Goal: Information Seeking & Learning: Learn about a topic

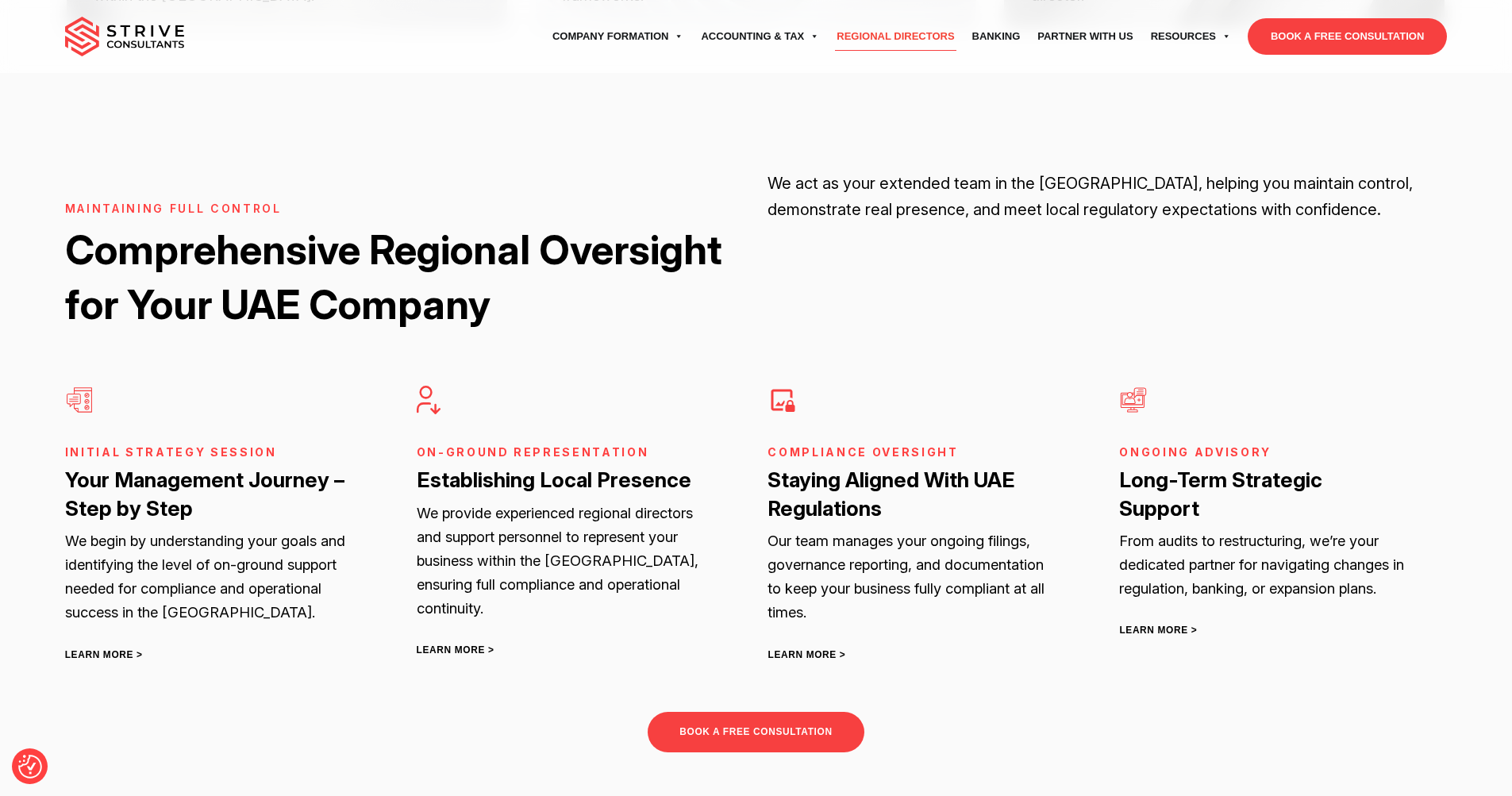
scroll to position [3094, 0]
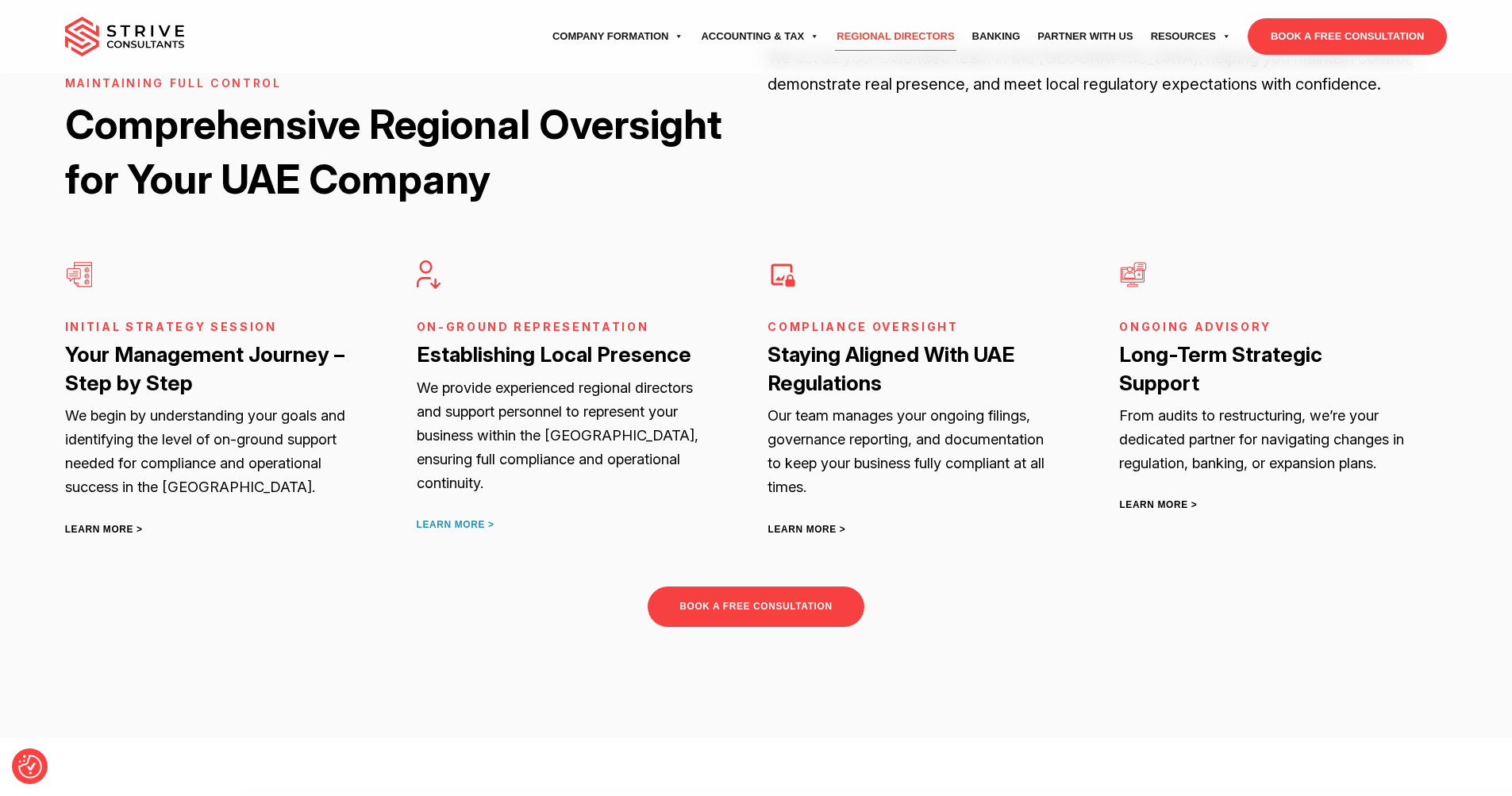
click at [470, 519] on link "LEARN MORE >" at bounding box center [456, 524] width 78 height 11
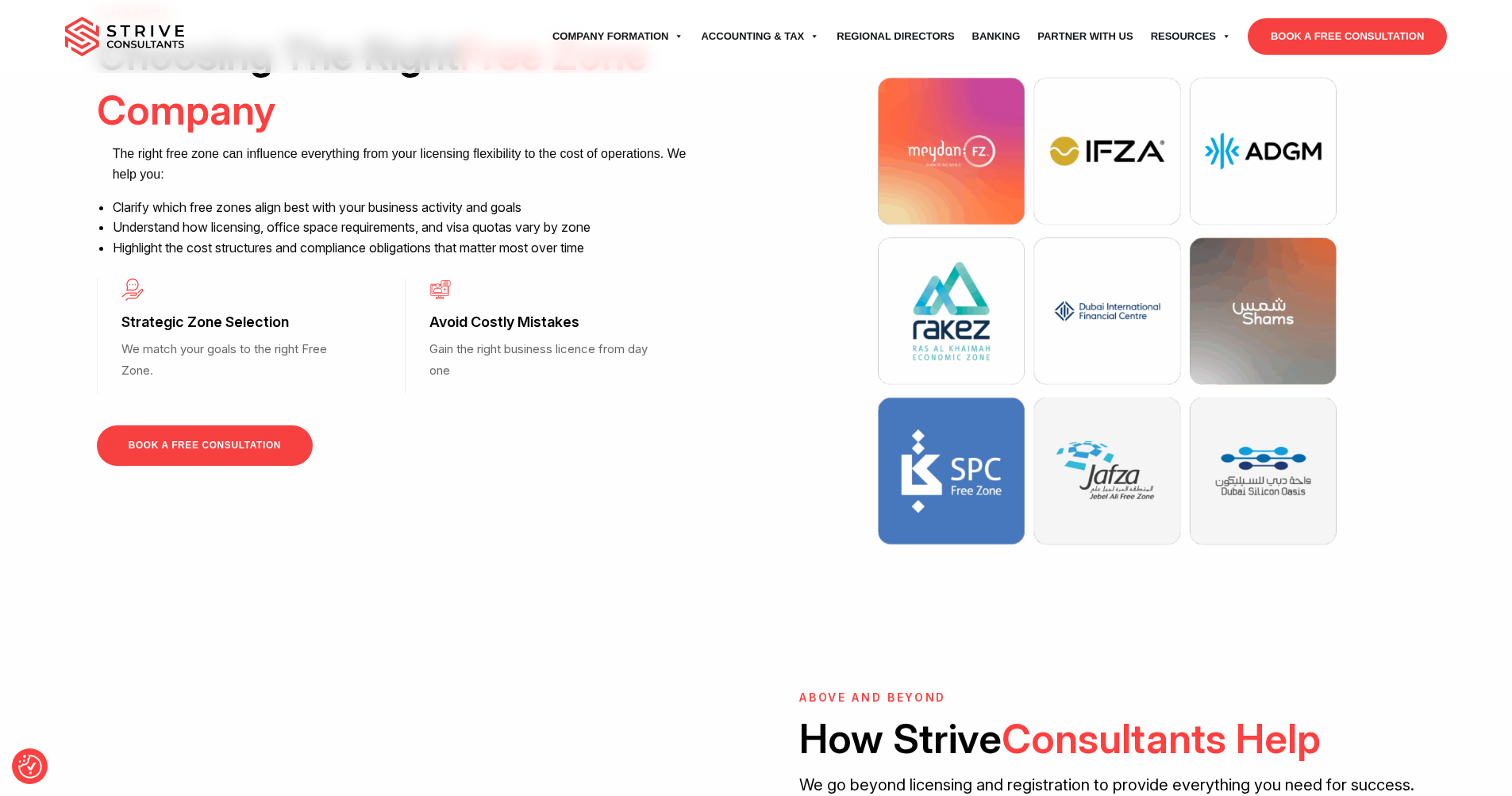
scroll to position [1251, 0]
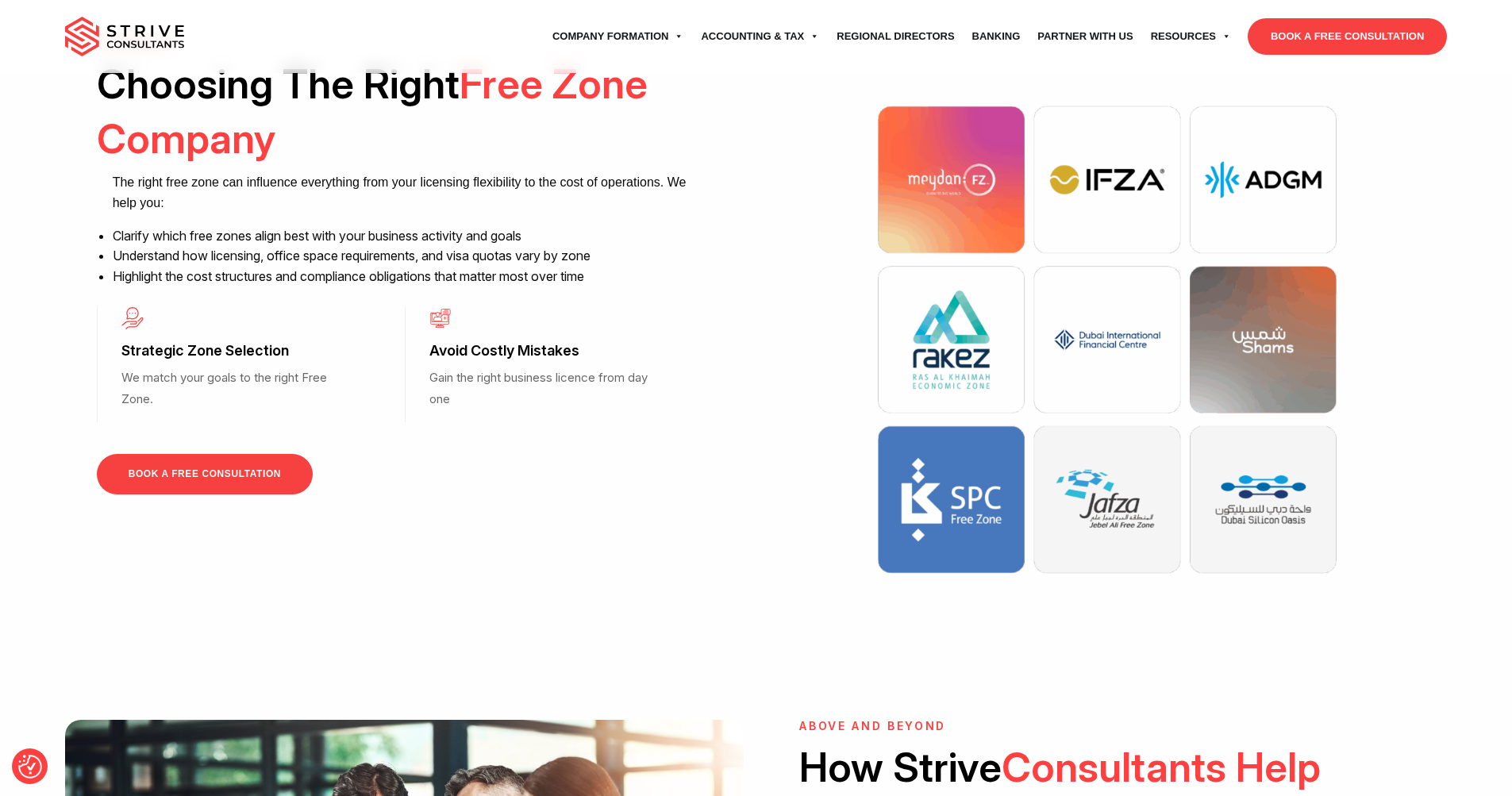
click at [488, 368] on p "Gain the right business licence from day one" at bounding box center [539, 389] width 221 height 42
click at [319, 341] on h3 "Strategic Zone Selection" at bounding box center [232, 351] width 221 height 19
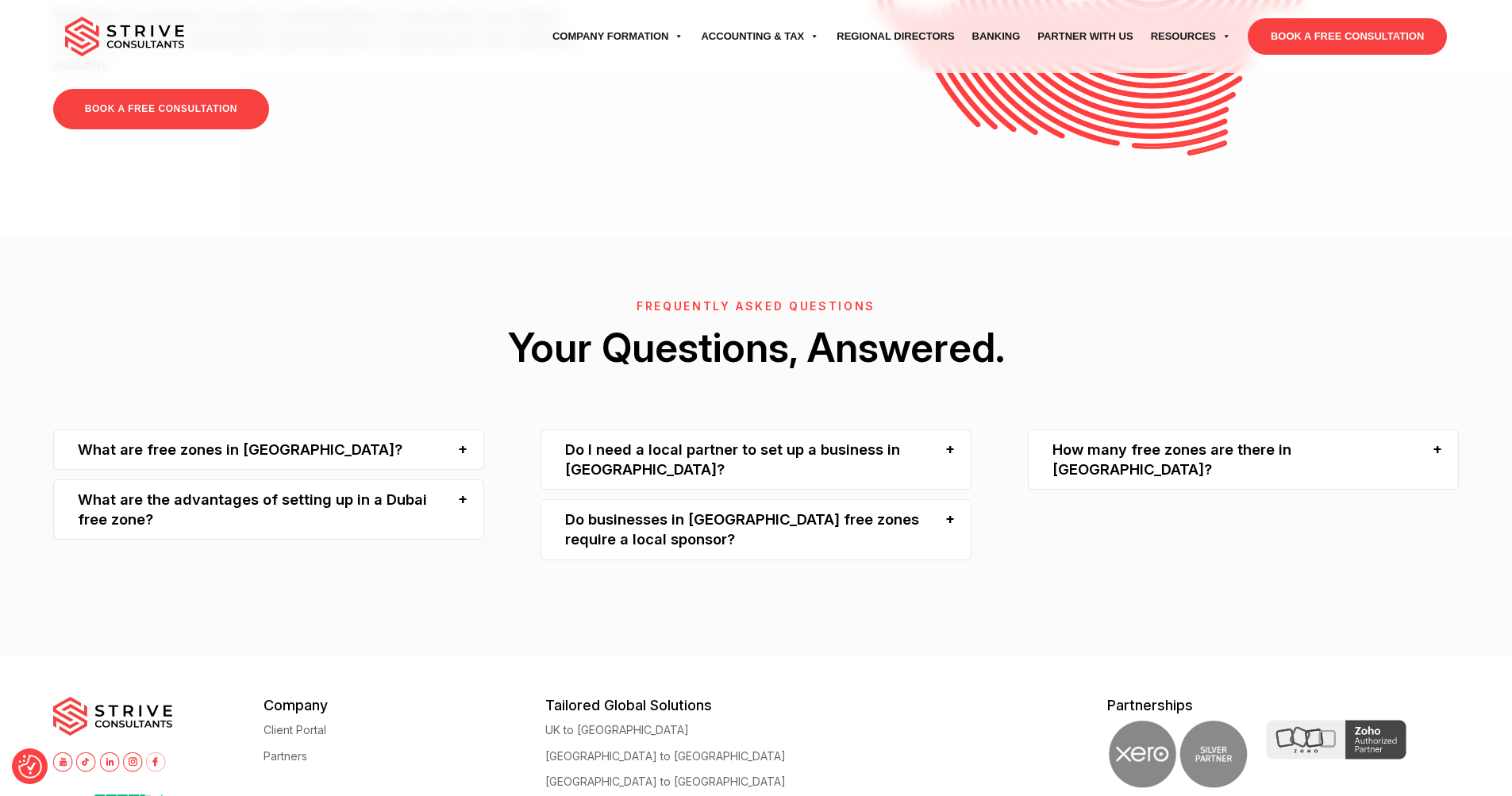
scroll to position [3495, 0]
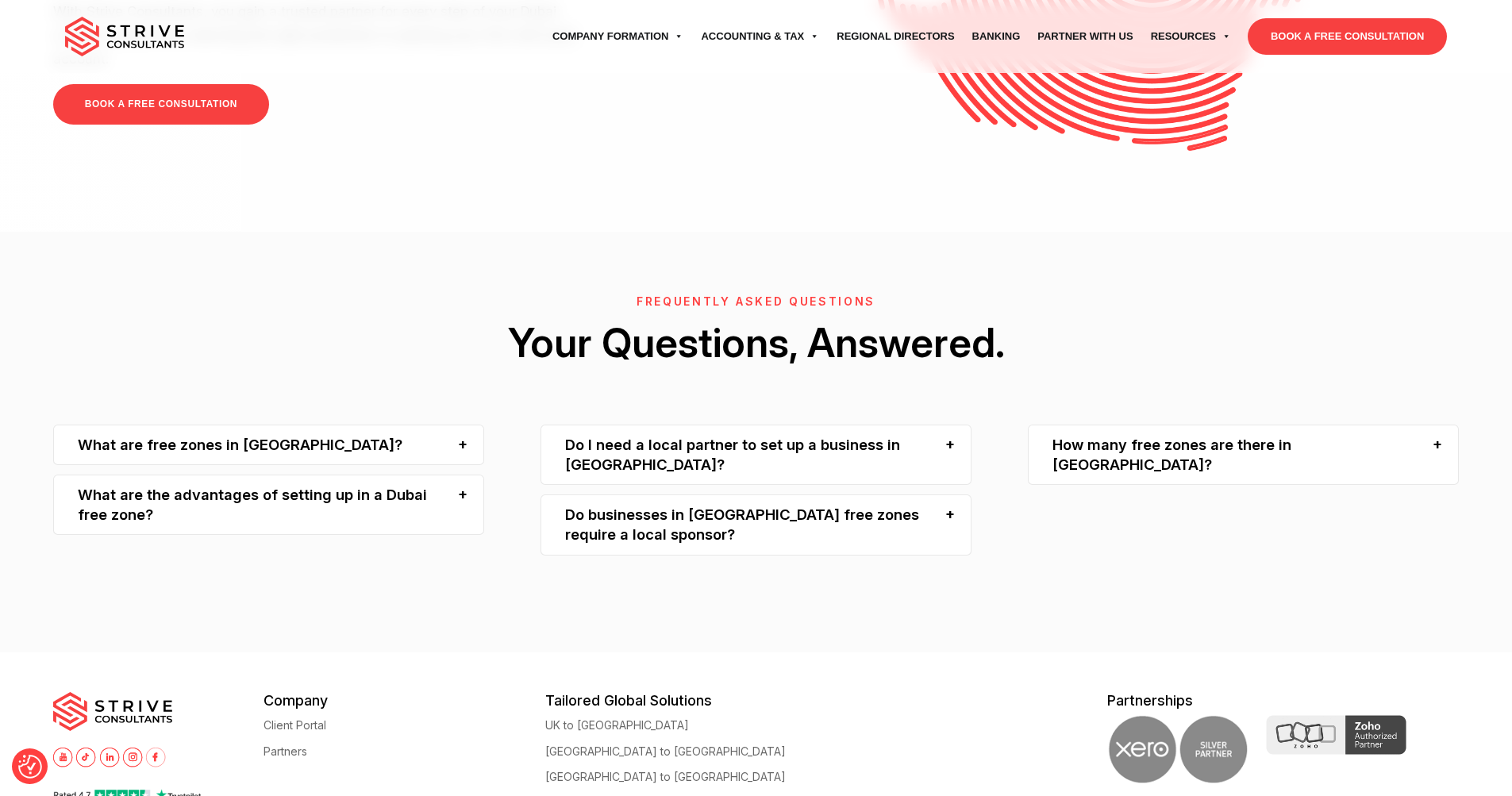
click at [941, 425] on div "Do I need a local partner to set up a business in [GEOGRAPHIC_DATA]?" at bounding box center [756, 455] width 431 height 61
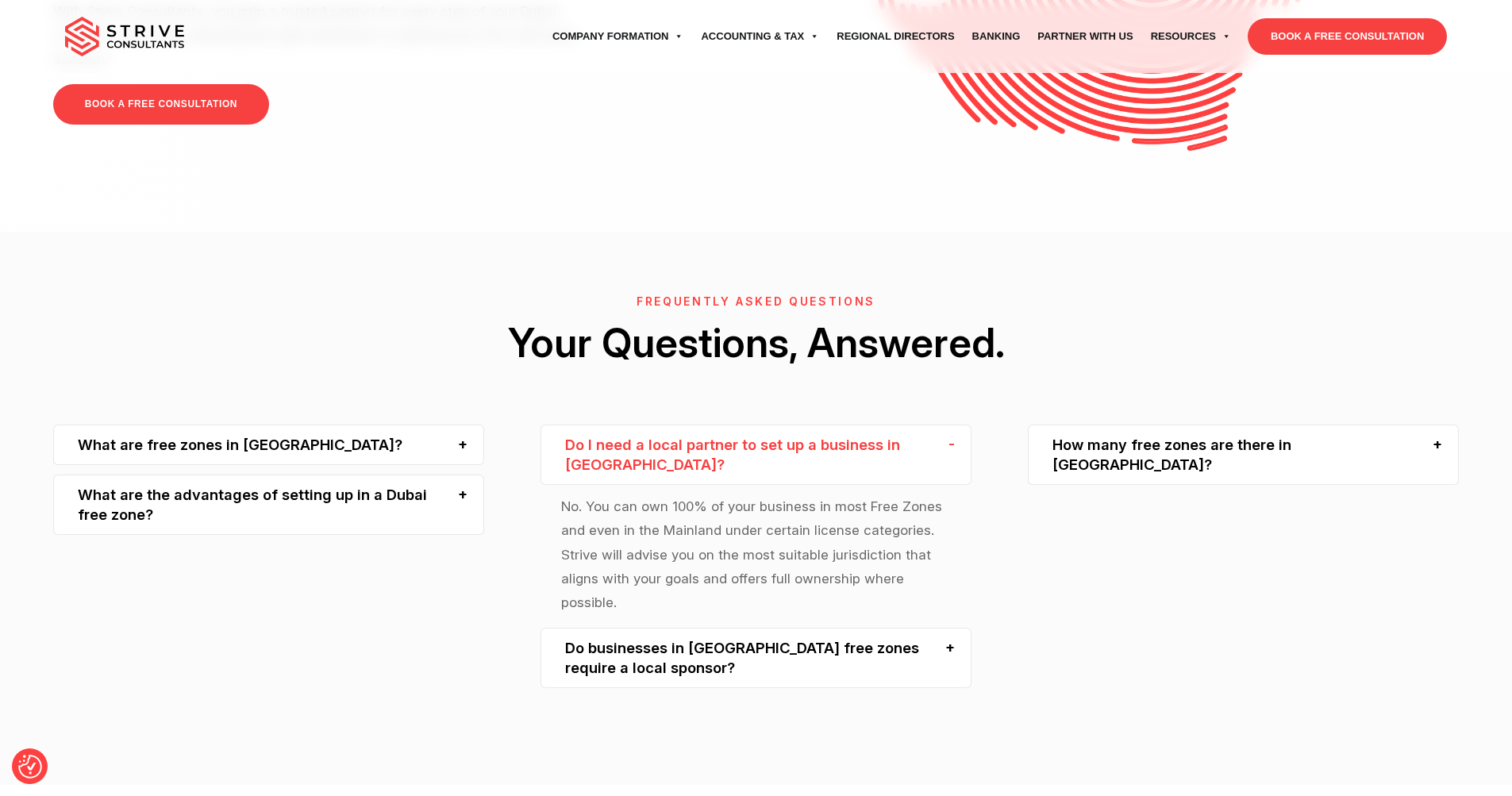
click at [941, 425] on div "Do I need a local partner to set up a business in [GEOGRAPHIC_DATA]?" at bounding box center [756, 455] width 431 height 61
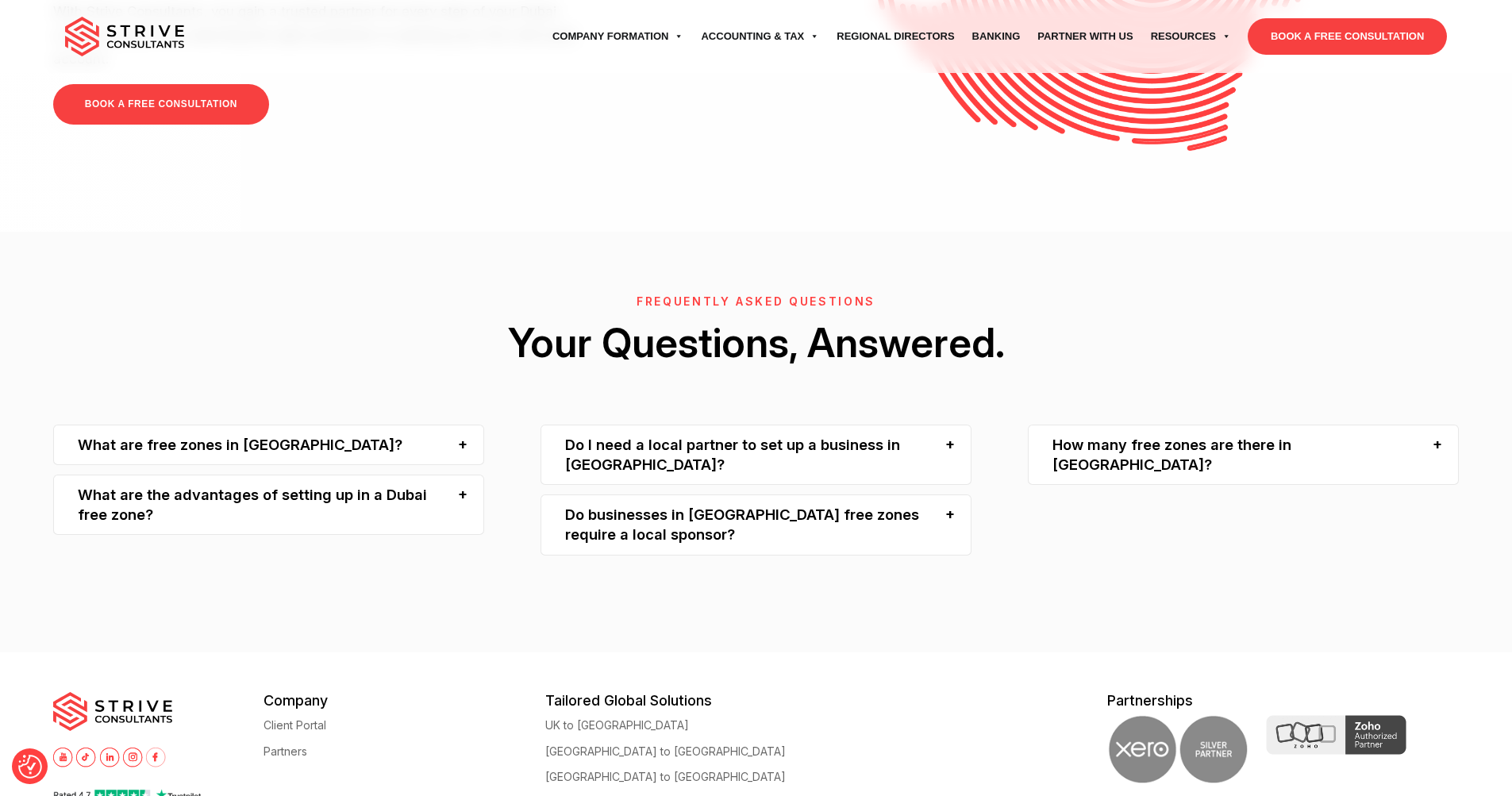
click at [458, 475] on div "What are the advantages of setting up in a Dubai free zone?" at bounding box center [269, 505] width 431 height 61
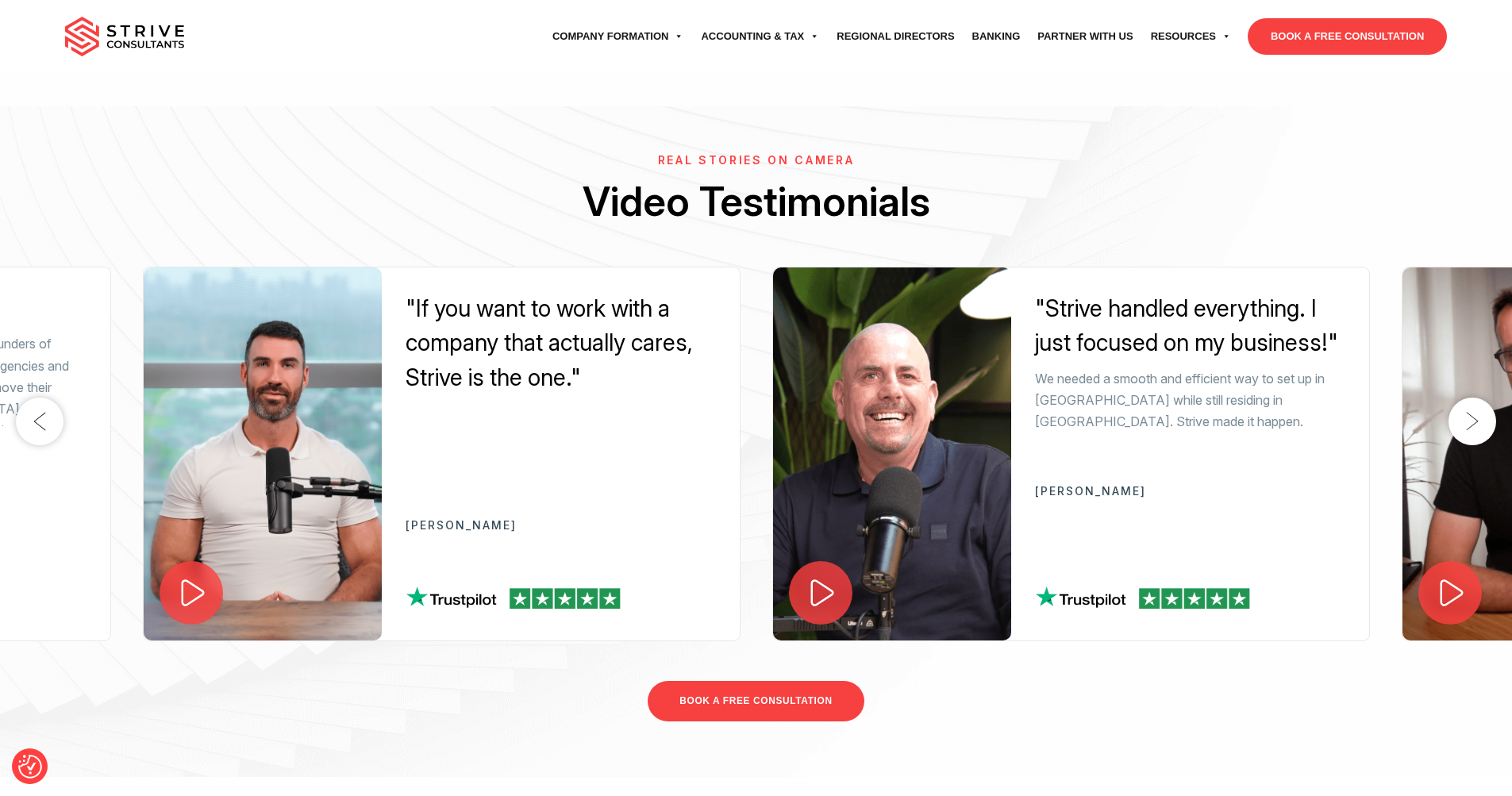
scroll to position [2224, 0]
